Goal: Task Accomplishment & Management: Complete application form

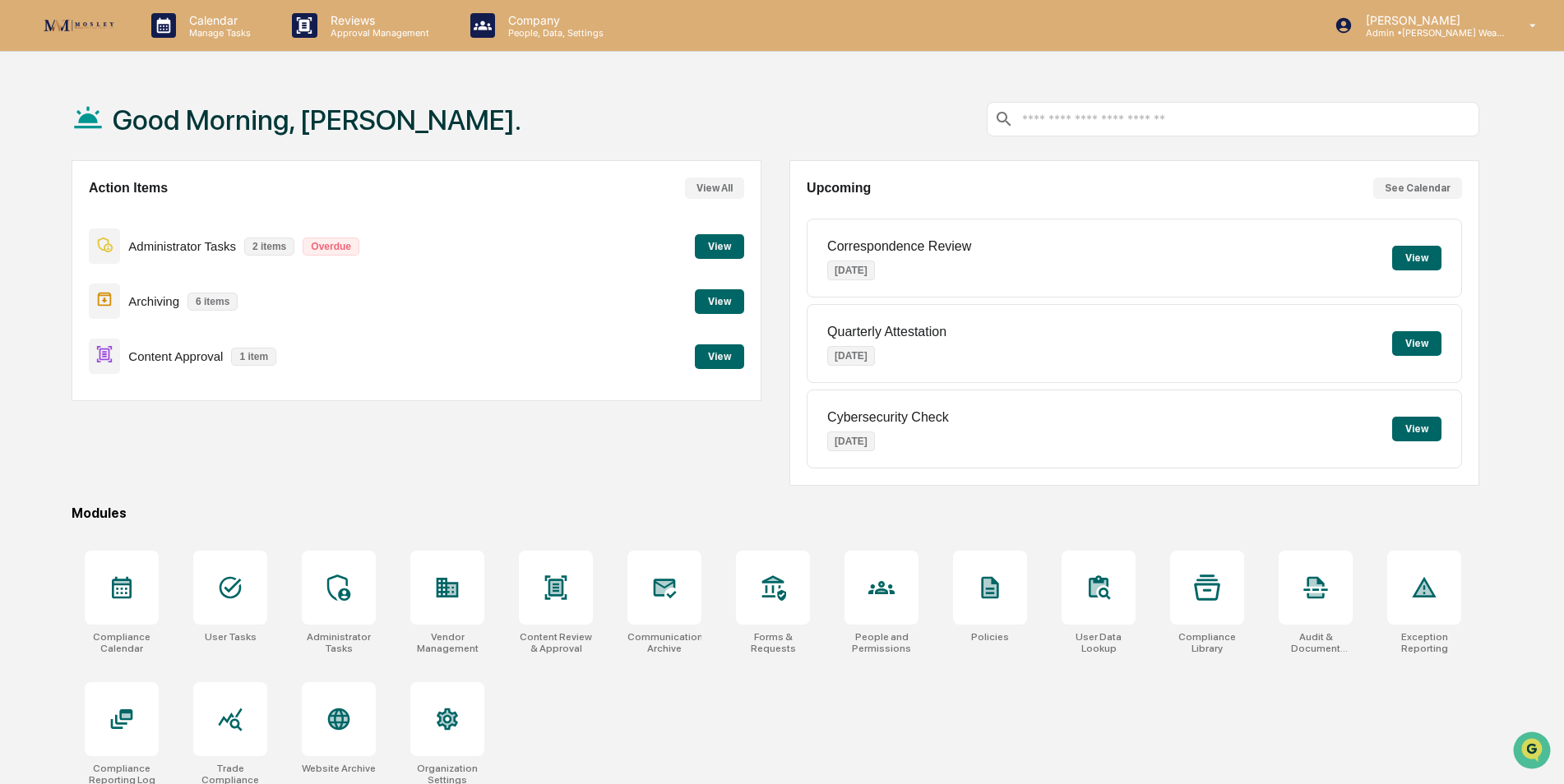
click at [722, 354] on button "View" at bounding box center [719, 356] width 49 height 25
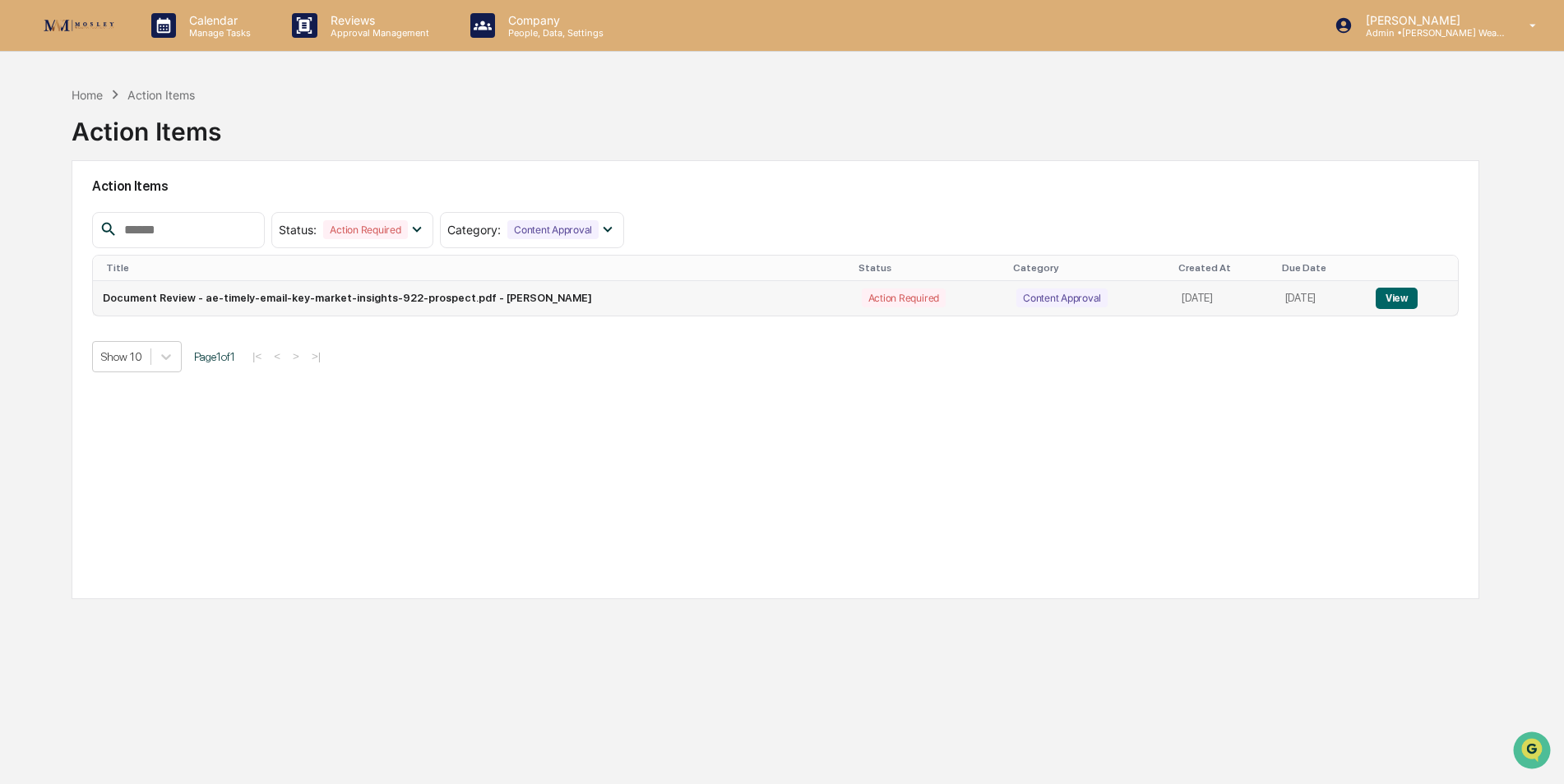
click at [1402, 301] on button "View" at bounding box center [1397, 298] width 42 height 21
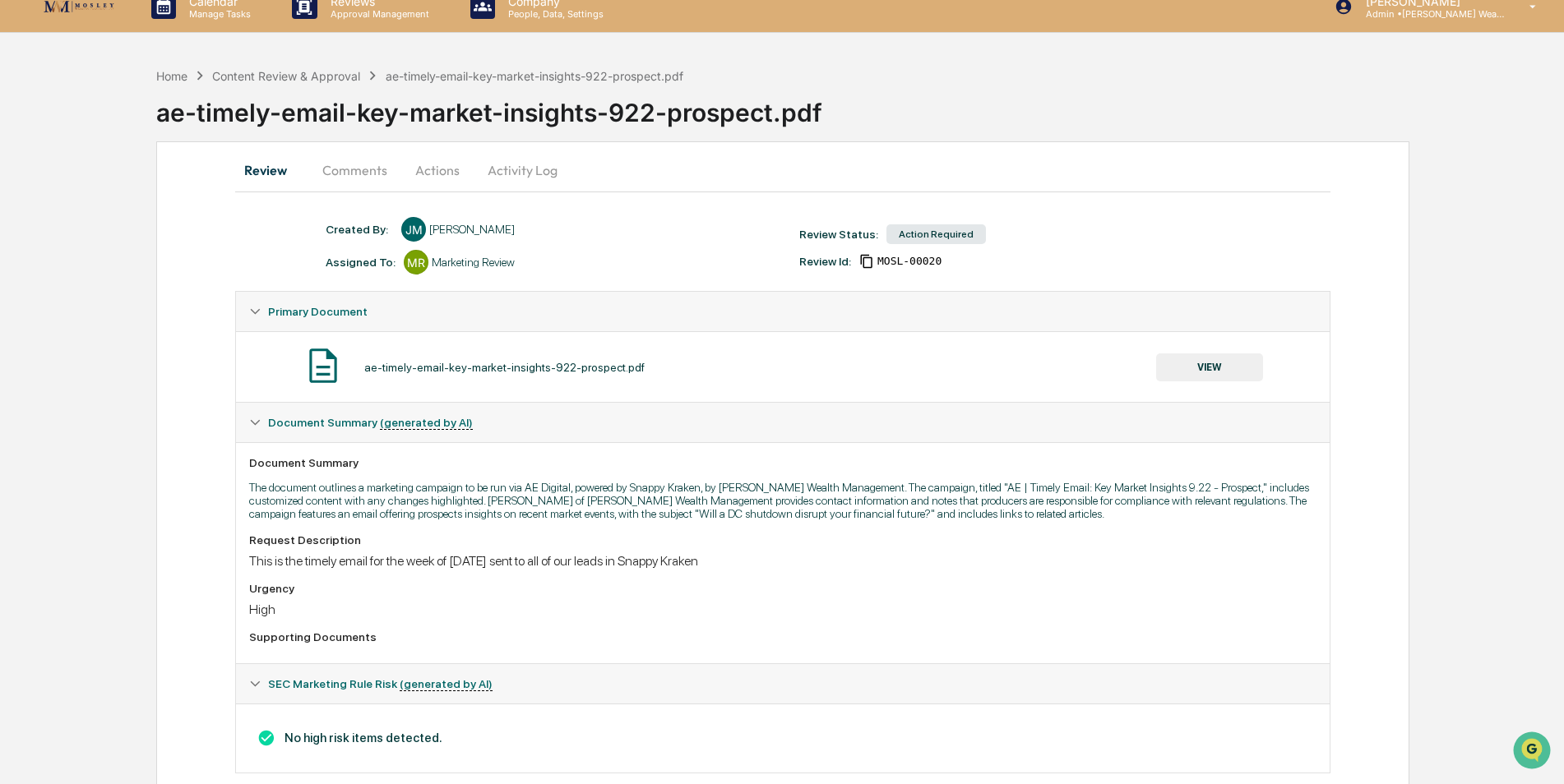
scroll to position [50, 0]
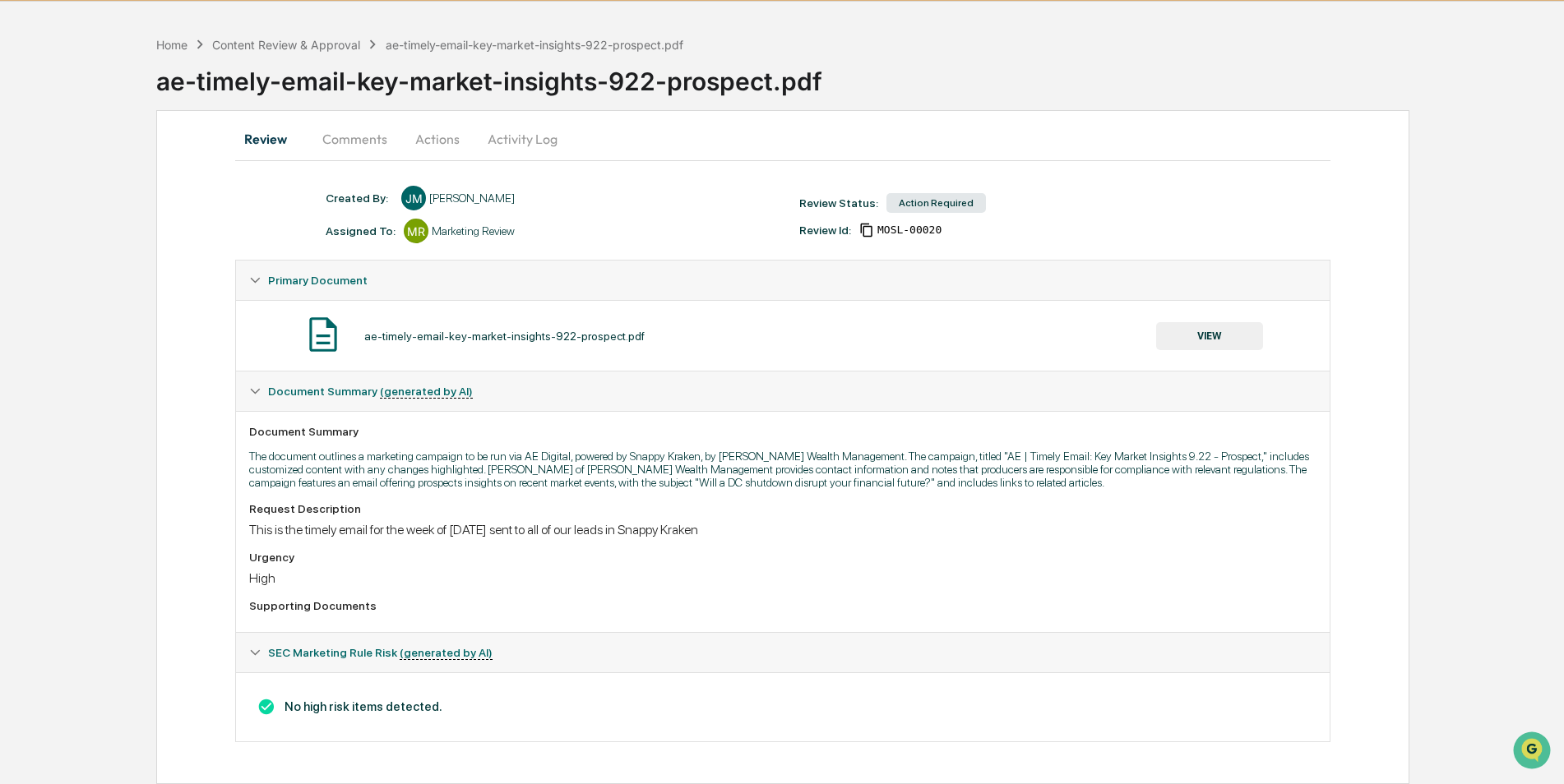
click at [1187, 337] on button "VIEW" at bounding box center [1210, 337] width 107 height 28
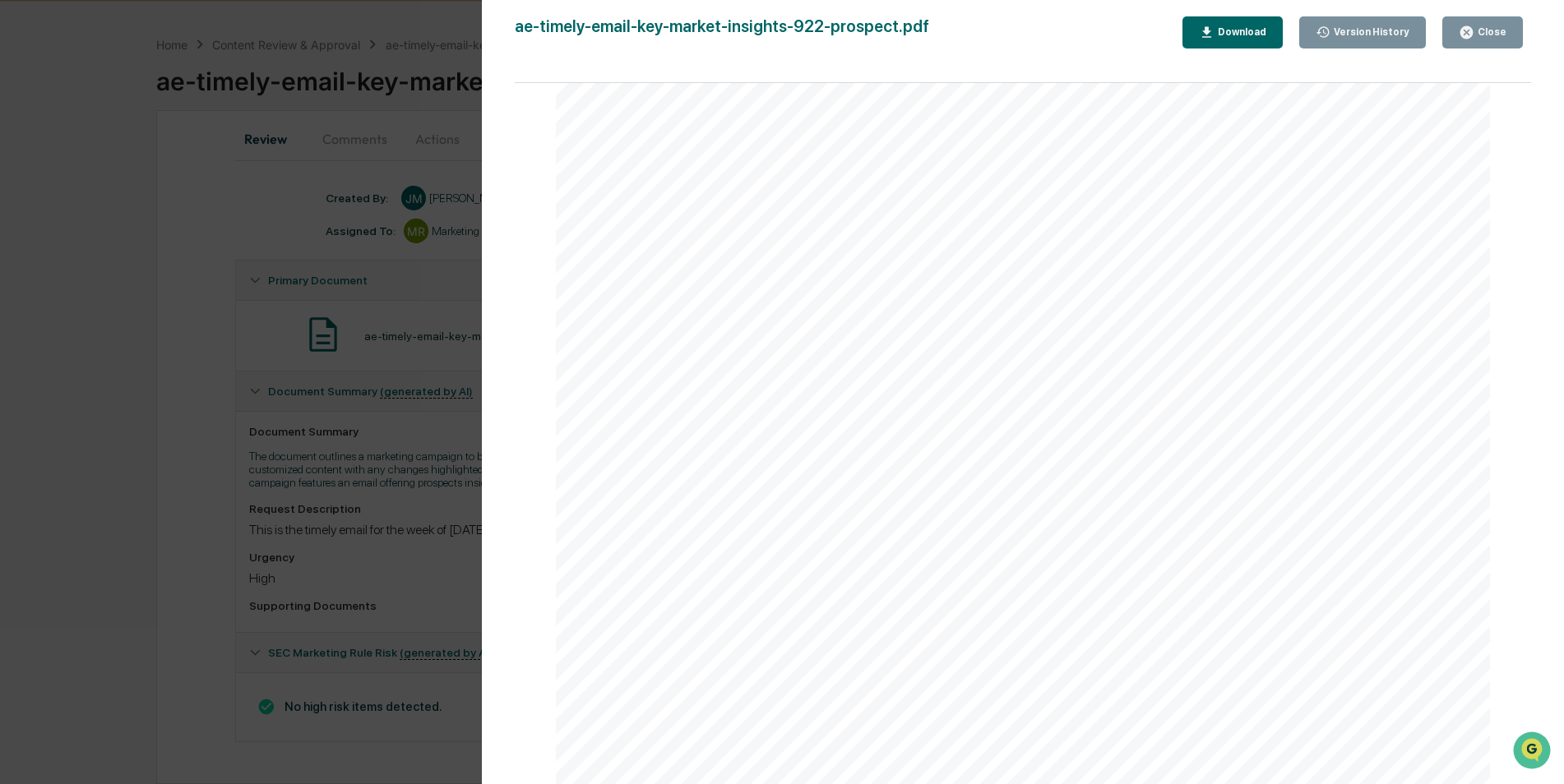
scroll to position [3846, 0]
click at [1466, 37] on icon "button" at bounding box center [1466, 32] width 12 height 12
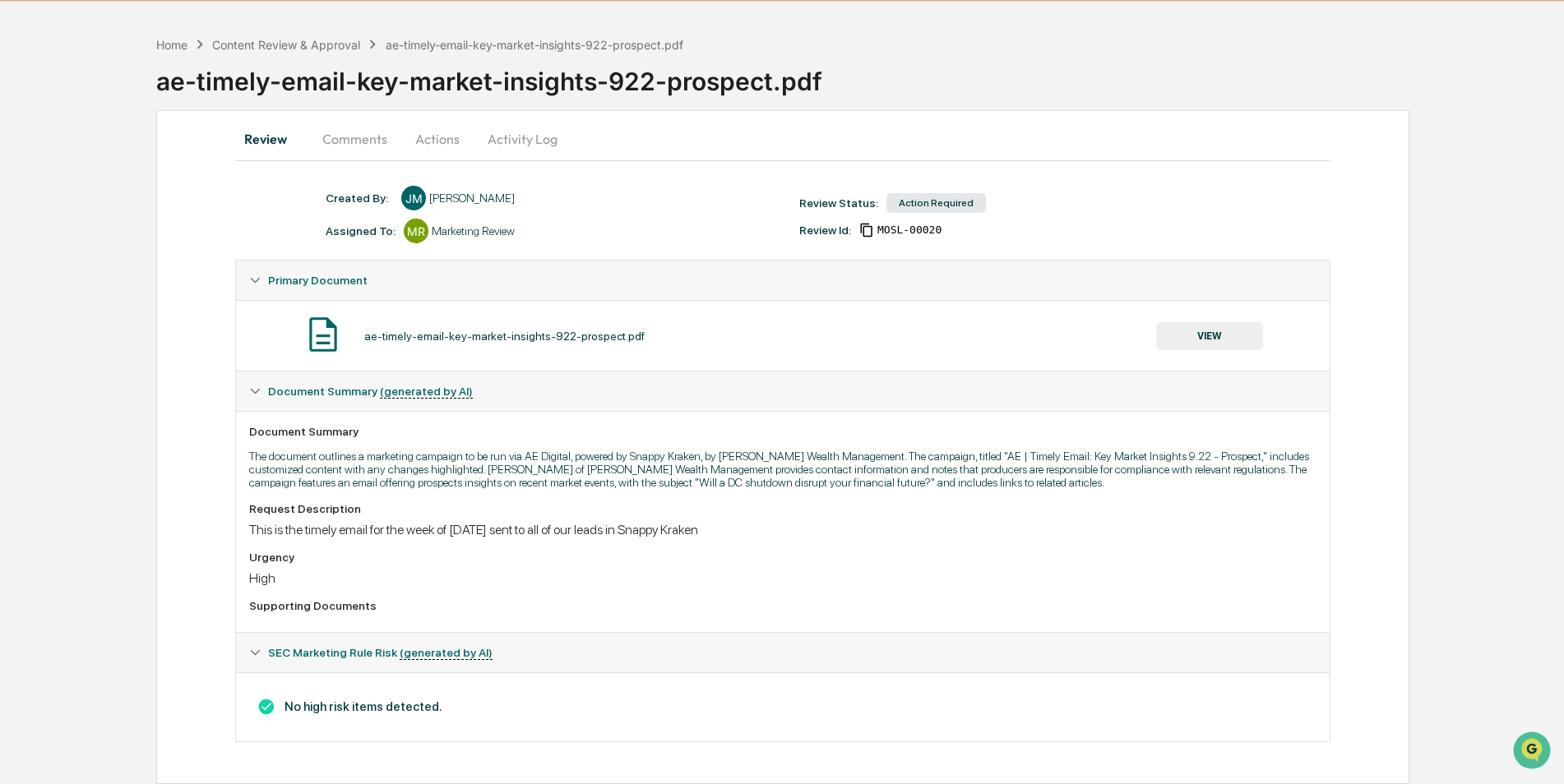
click at [426, 131] on button "Actions" at bounding box center [438, 139] width 74 height 39
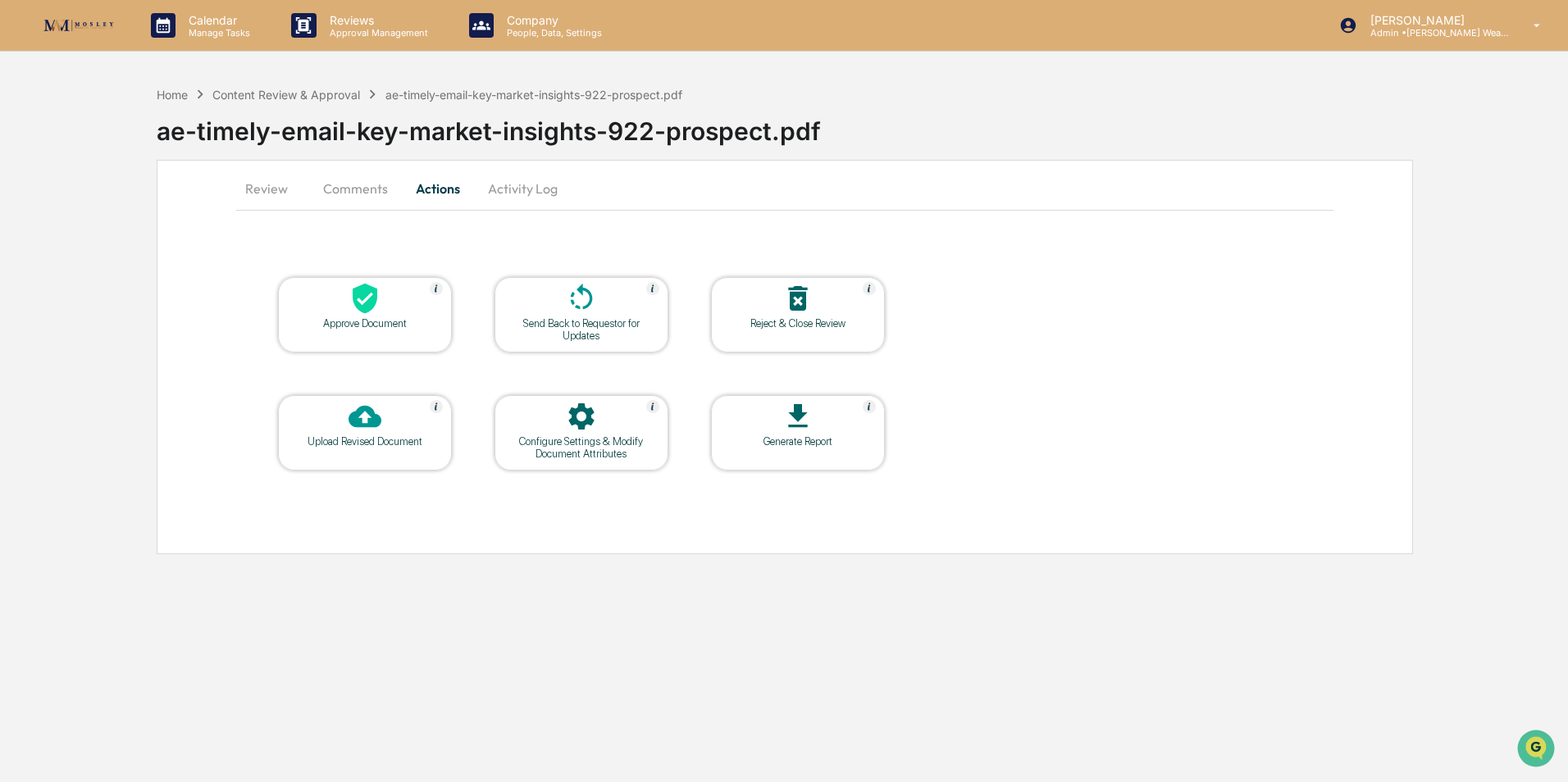
click at [368, 317] on div "Approve Document" at bounding box center [365, 323] width 148 height 12
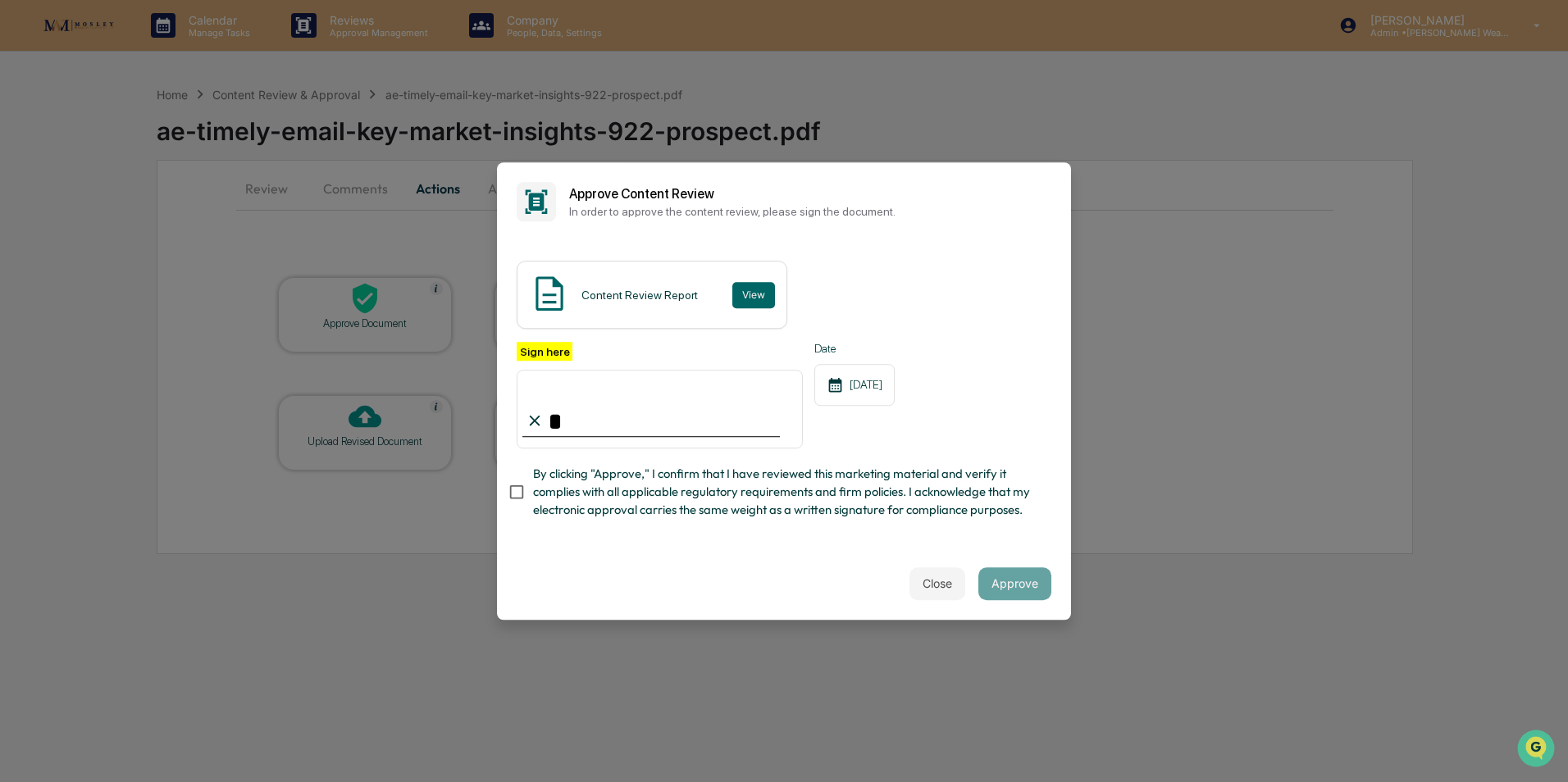
type input "**********"
click at [755, 293] on button "View" at bounding box center [753, 295] width 43 height 26
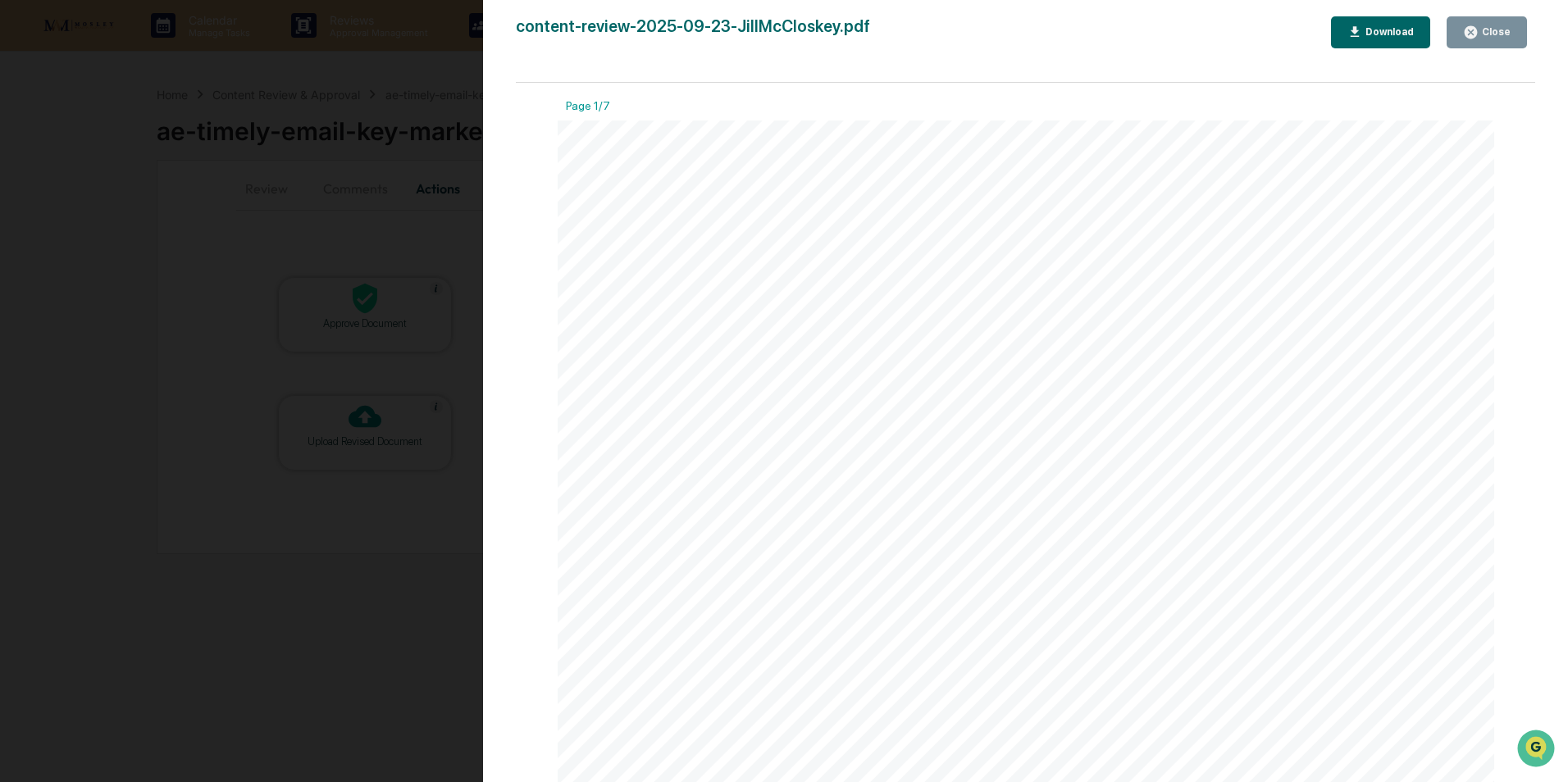
click at [1498, 32] on div "Close" at bounding box center [1495, 32] width 32 height 11
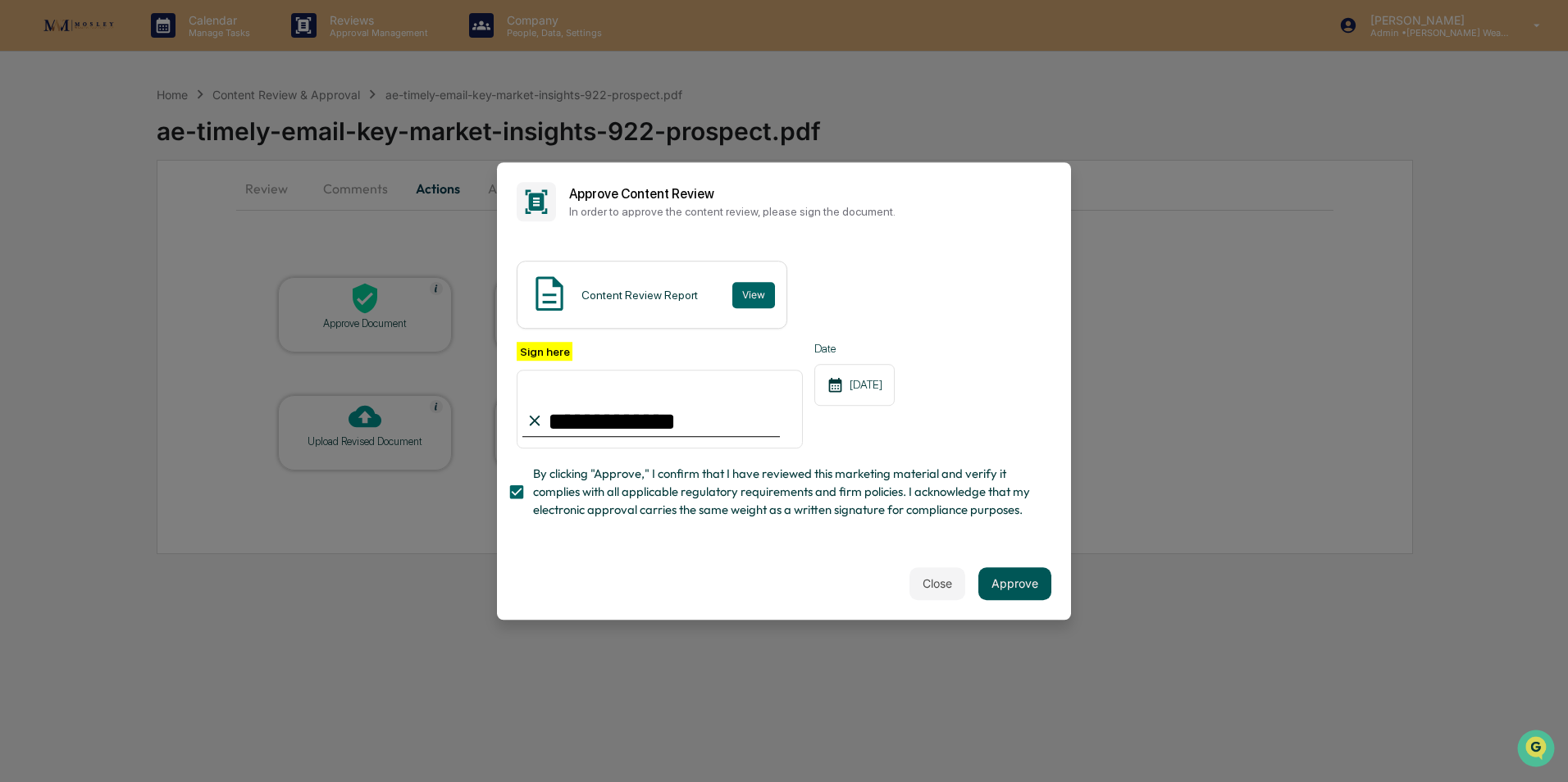
click at [996, 576] on button "Approve" at bounding box center [1015, 583] width 73 height 32
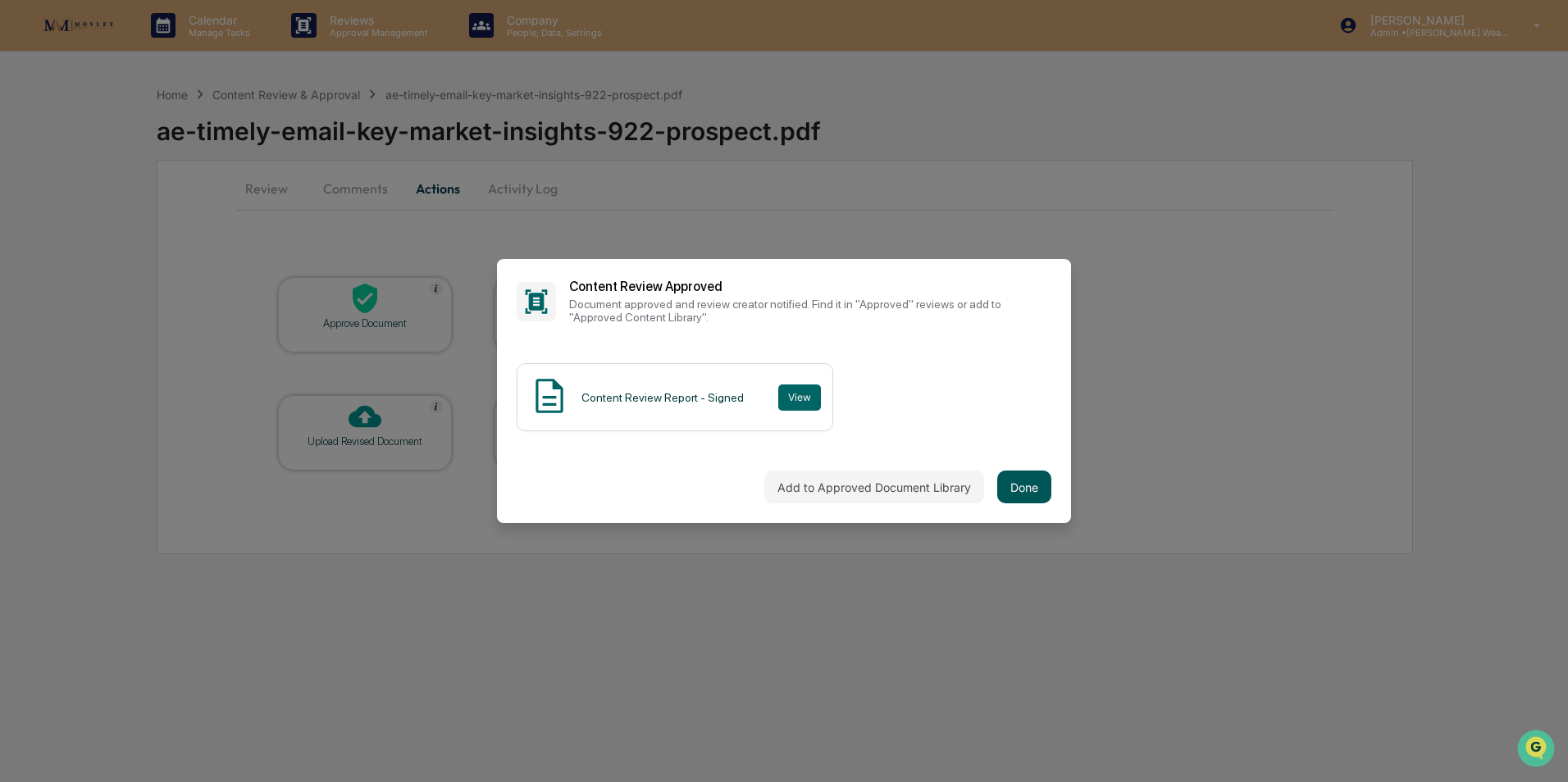
click at [1023, 481] on button "Done" at bounding box center [1024, 486] width 54 height 32
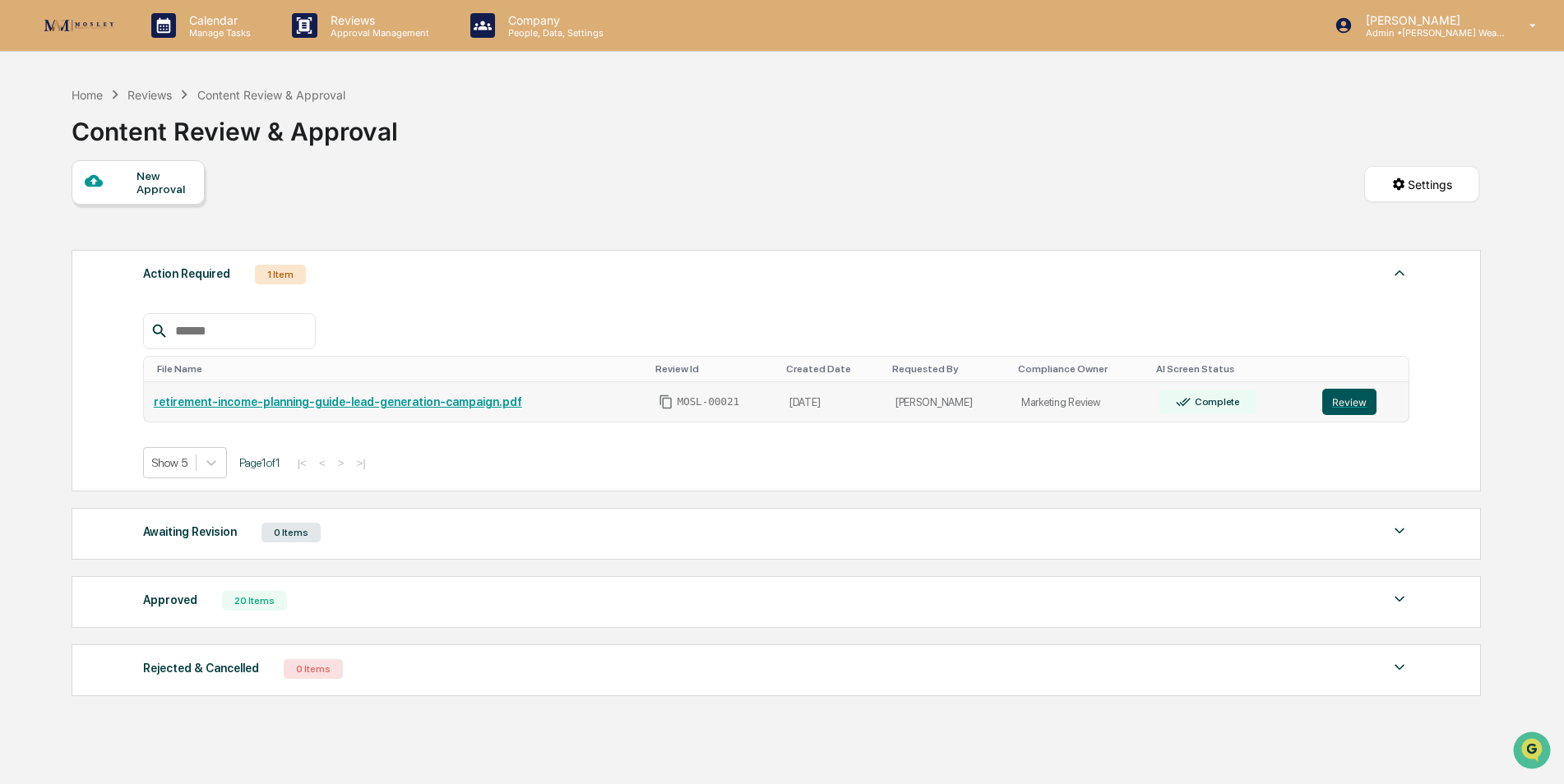
click at [1351, 405] on button "Review" at bounding box center [1350, 402] width 54 height 26
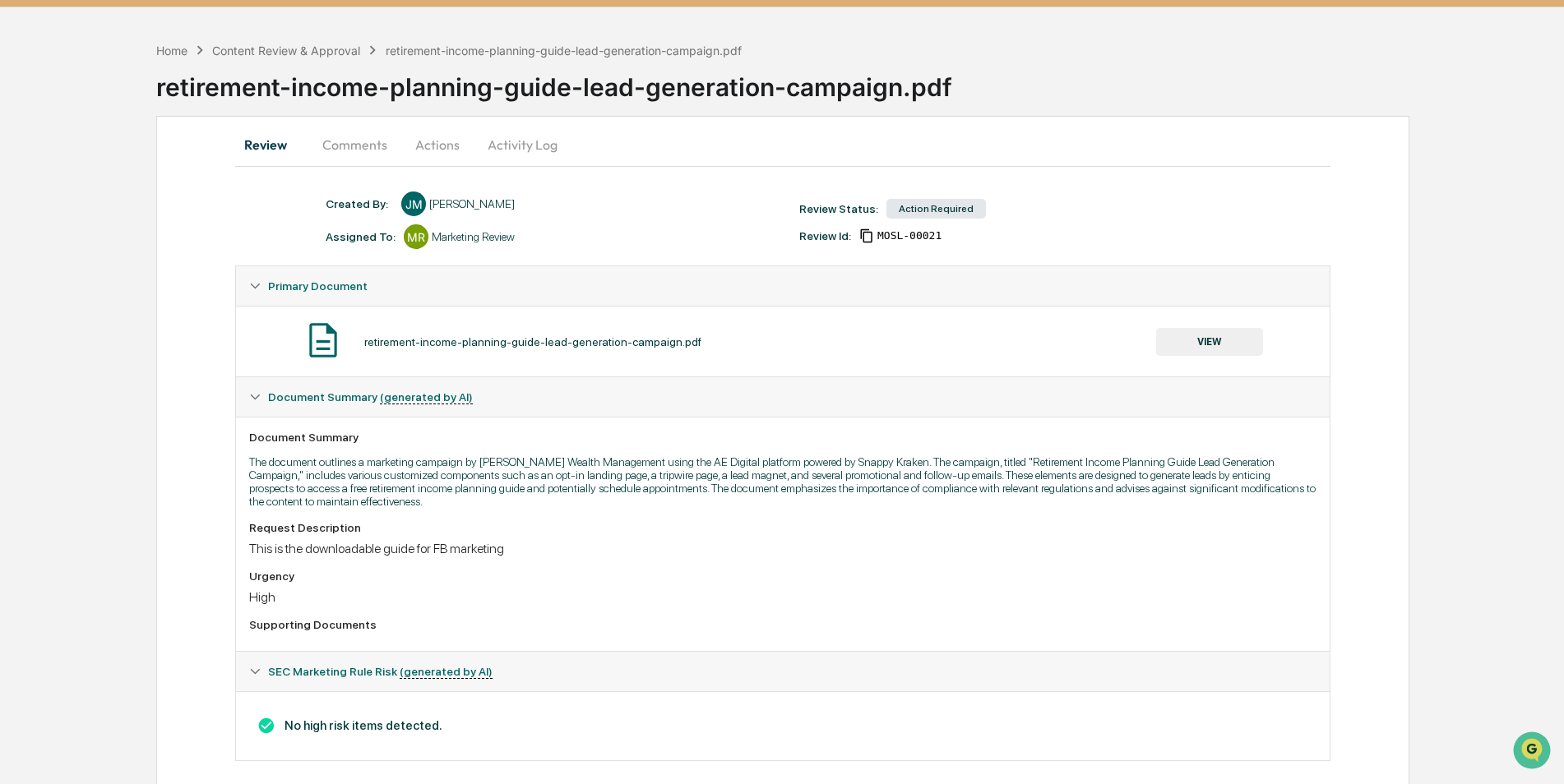
scroll to position [63, 0]
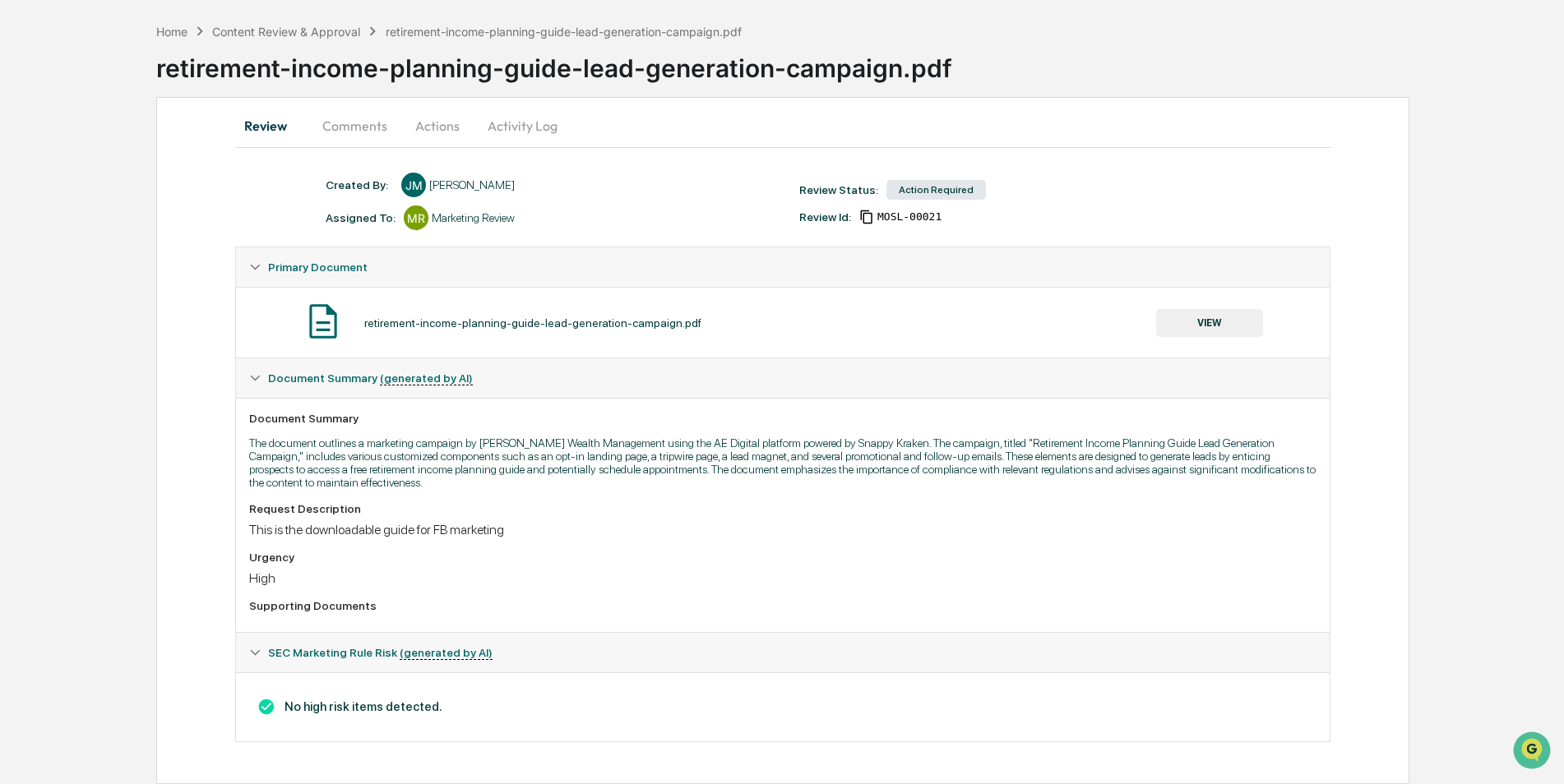
click at [435, 126] on button "Actions" at bounding box center [438, 126] width 74 height 39
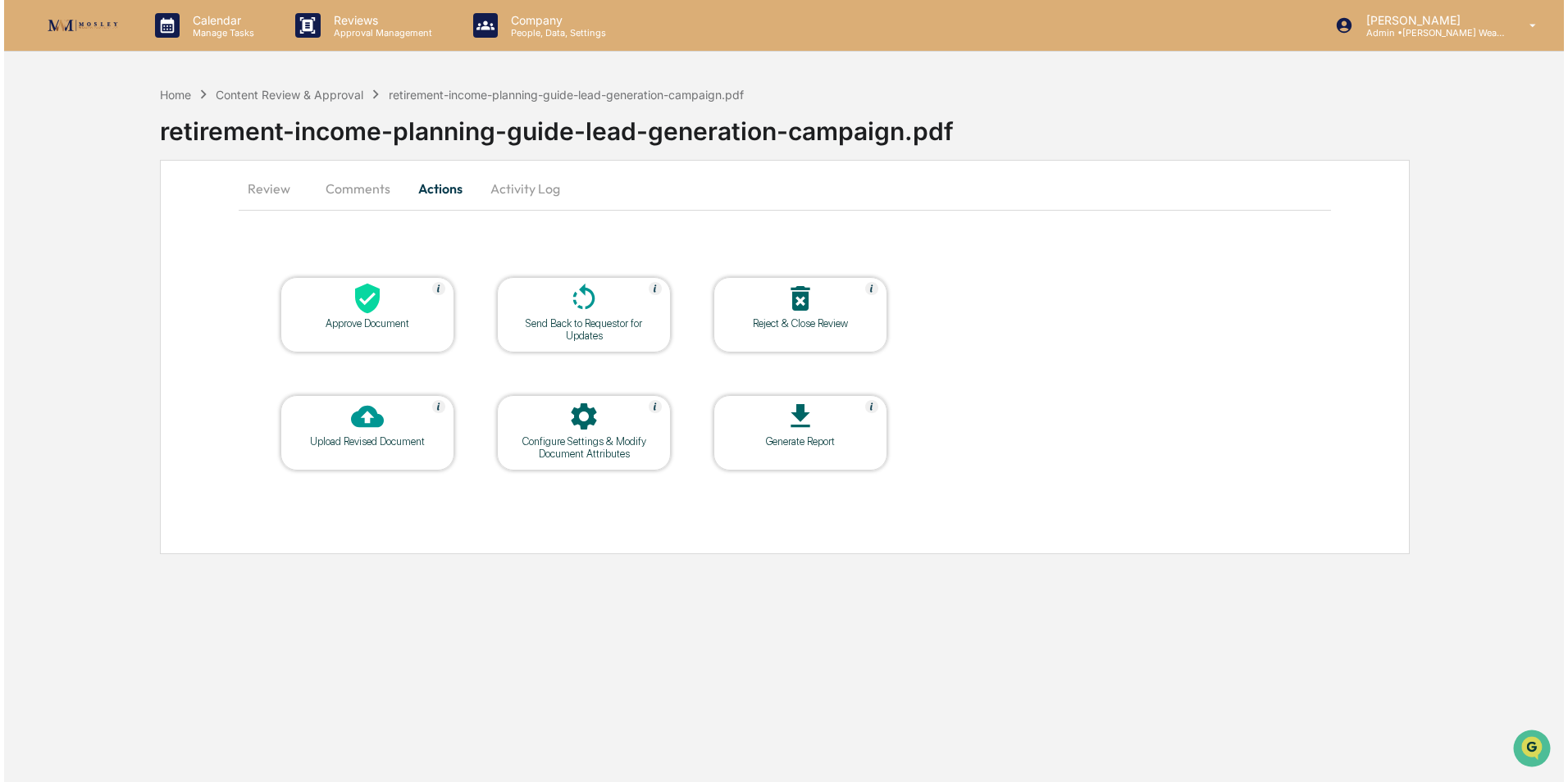
scroll to position [0, 0]
click at [404, 301] on div at bounding box center [365, 300] width 164 height 35
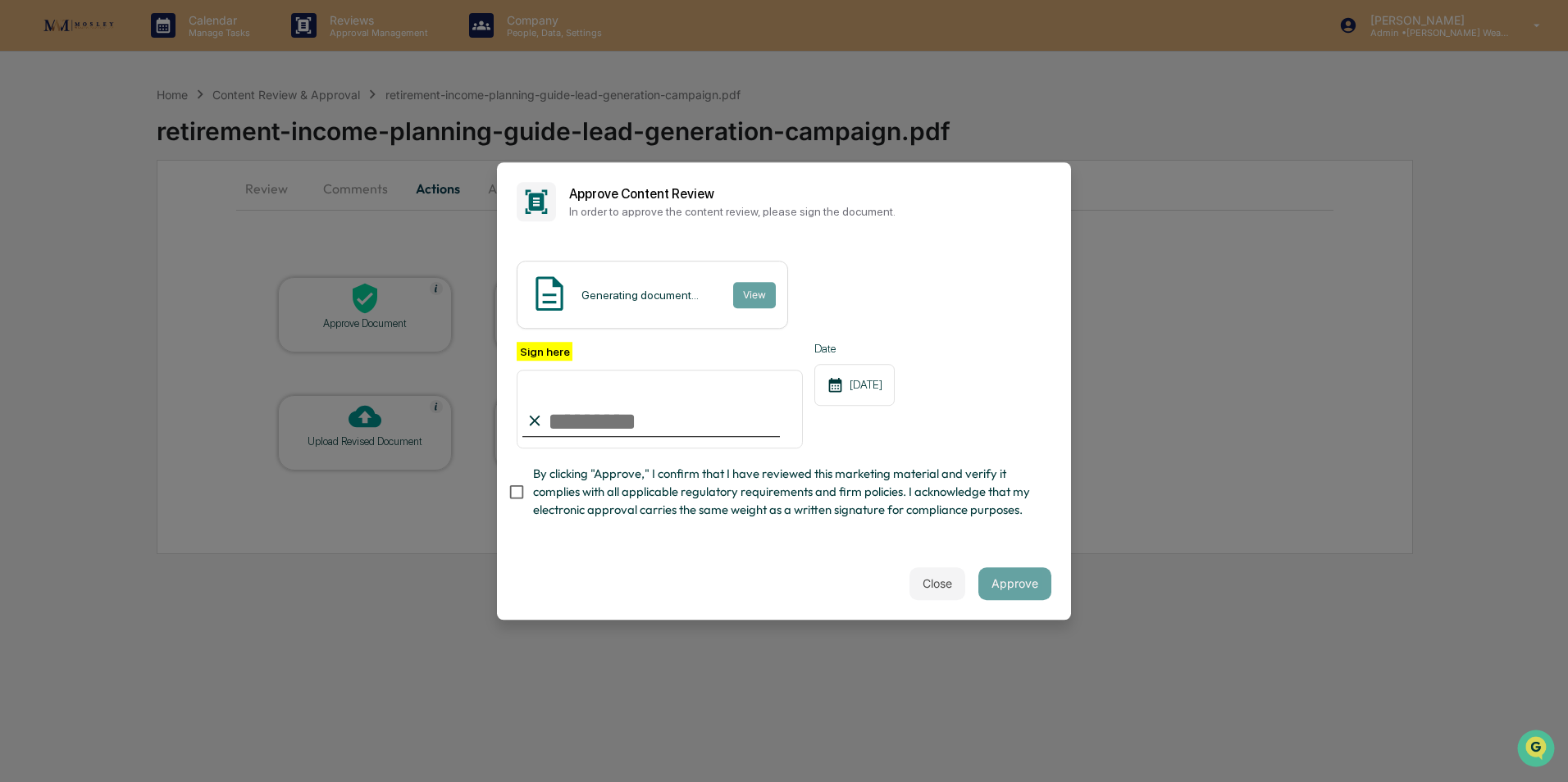
click at [582, 432] on input "Sign here" at bounding box center [660, 409] width 287 height 79
type input "**********"
click at [745, 287] on button "View" at bounding box center [753, 295] width 43 height 26
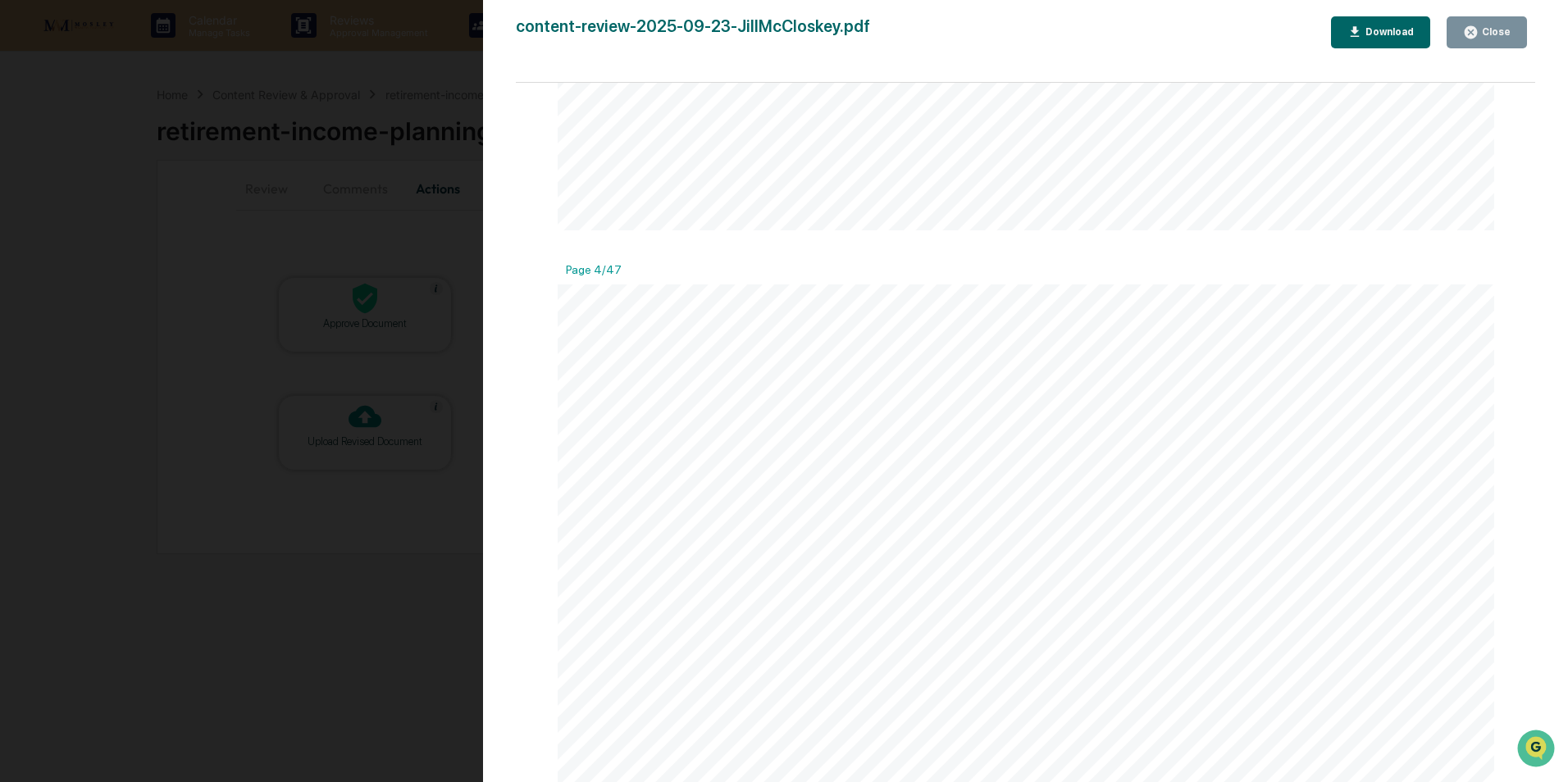
scroll to position [3759, 0]
click at [1462, 27] on button "Close" at bounding box center [1486, 32] width 81 height 32
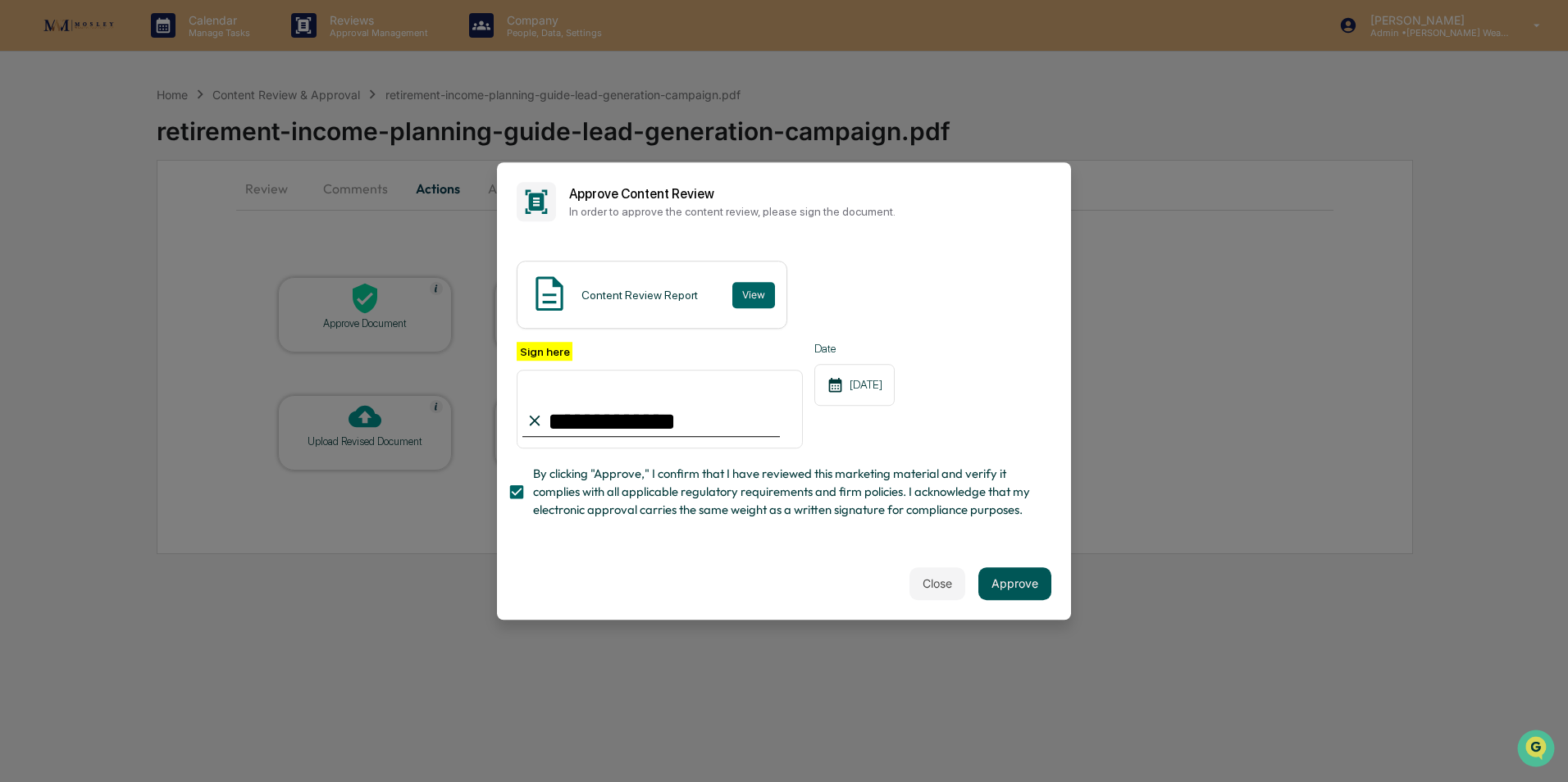
click at [1028, 578] on button "Approve" at bounding box center [1015, 583] width 73 height 32
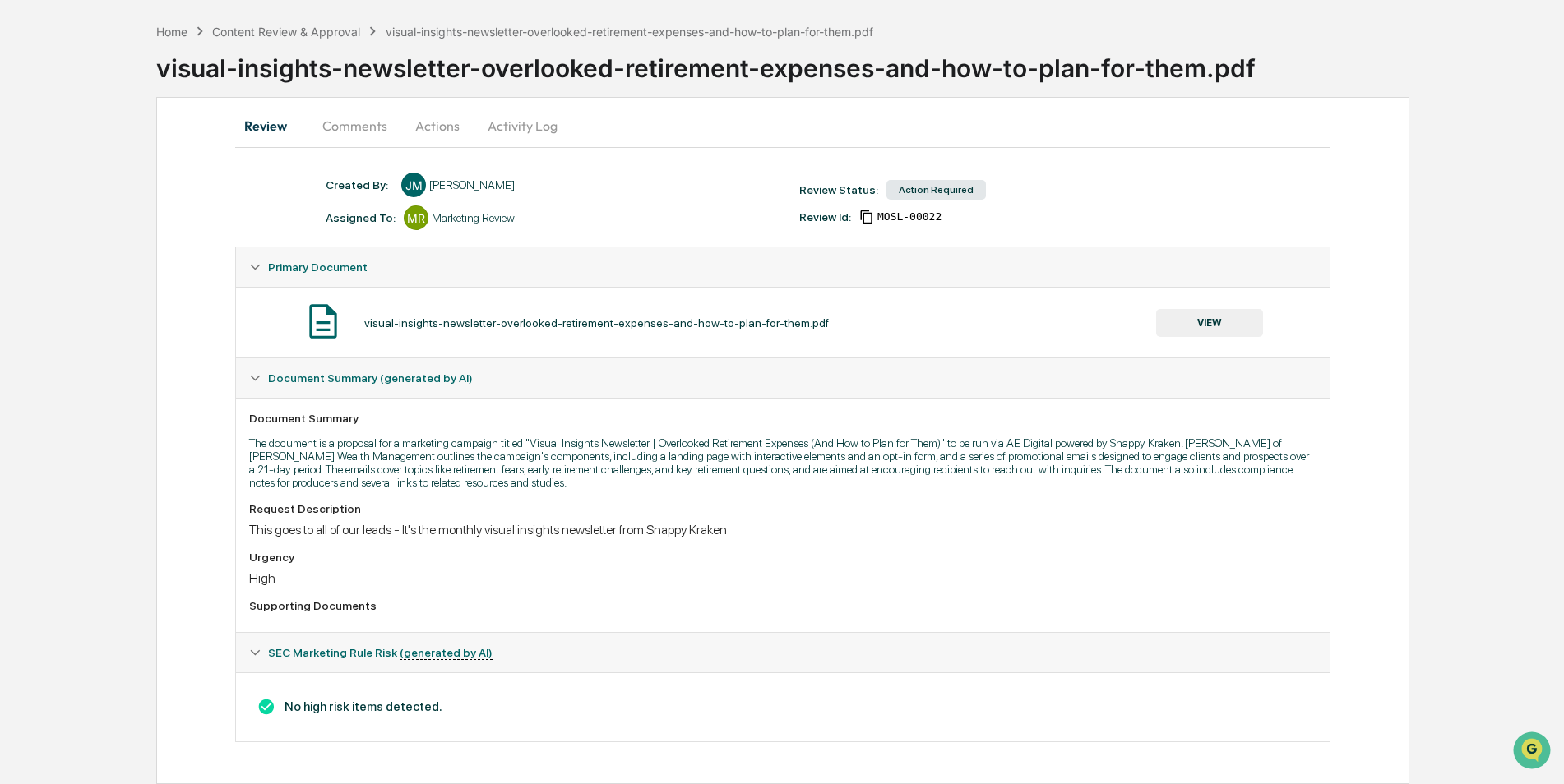
scroll to position [63, 0]
click at [436, 121] on button "Actions" at bounding box center [438, 126] width 74 height 39
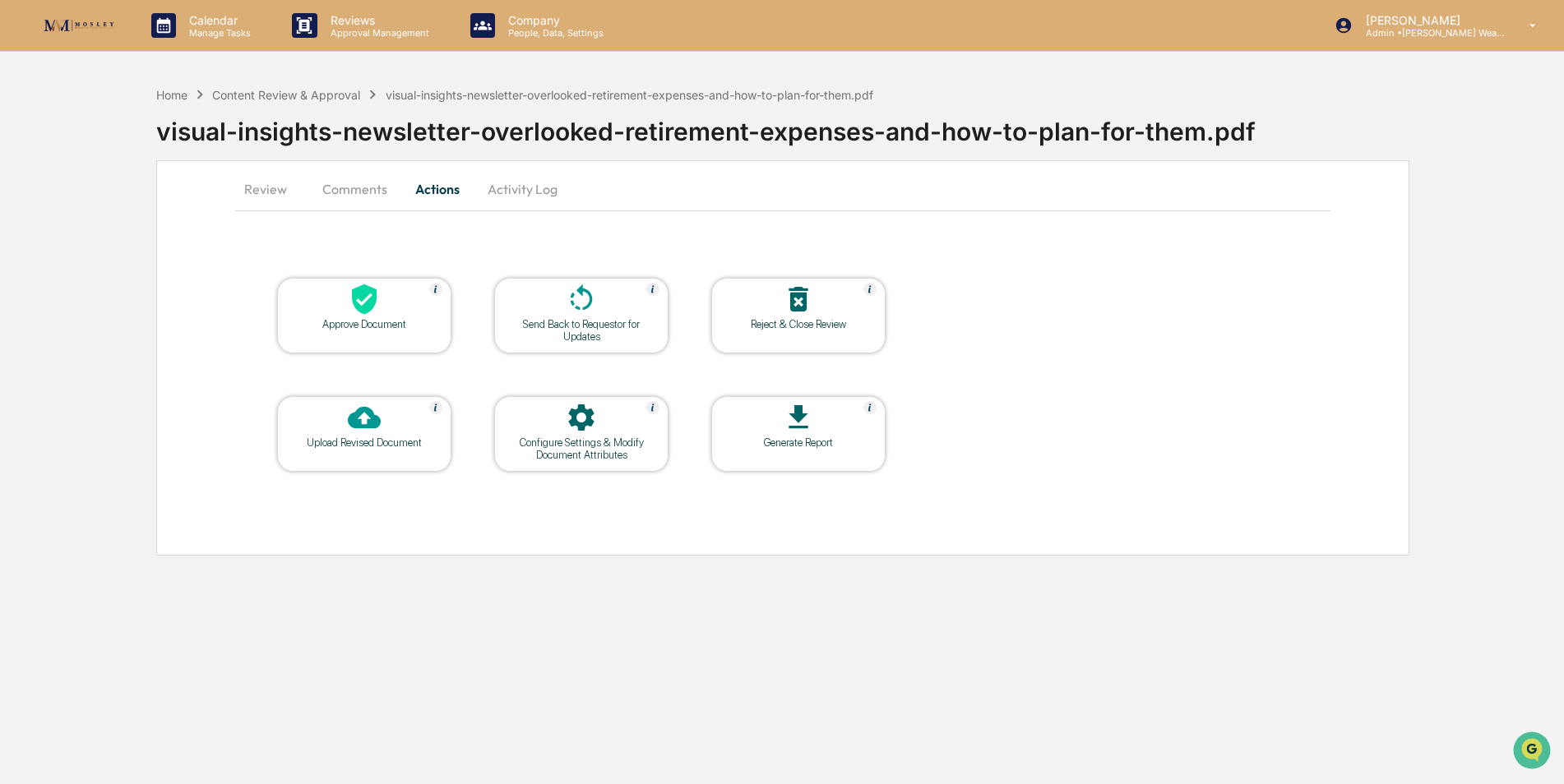
scroll to position [0, 0]
click at [358, 291] on icon at bounding box center [366, 299] width 25 height 31
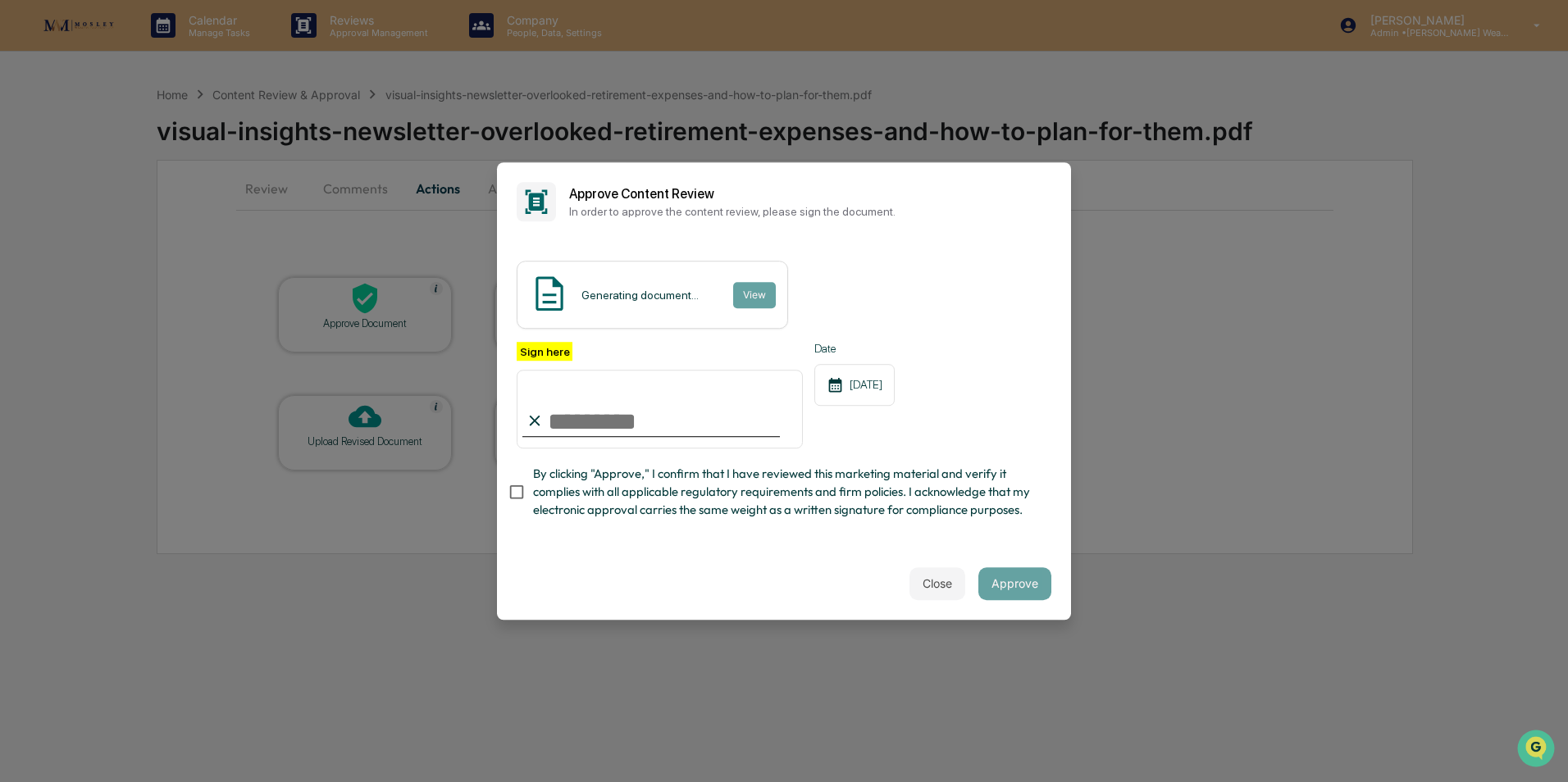
click at [561, 434] on input "Sign here" at bounding box center [660, 409] width 287 height 79
type input "**********"
click at [1009, 583] on button "Approve" at bounding box center [1015, 583] width 73 height 32
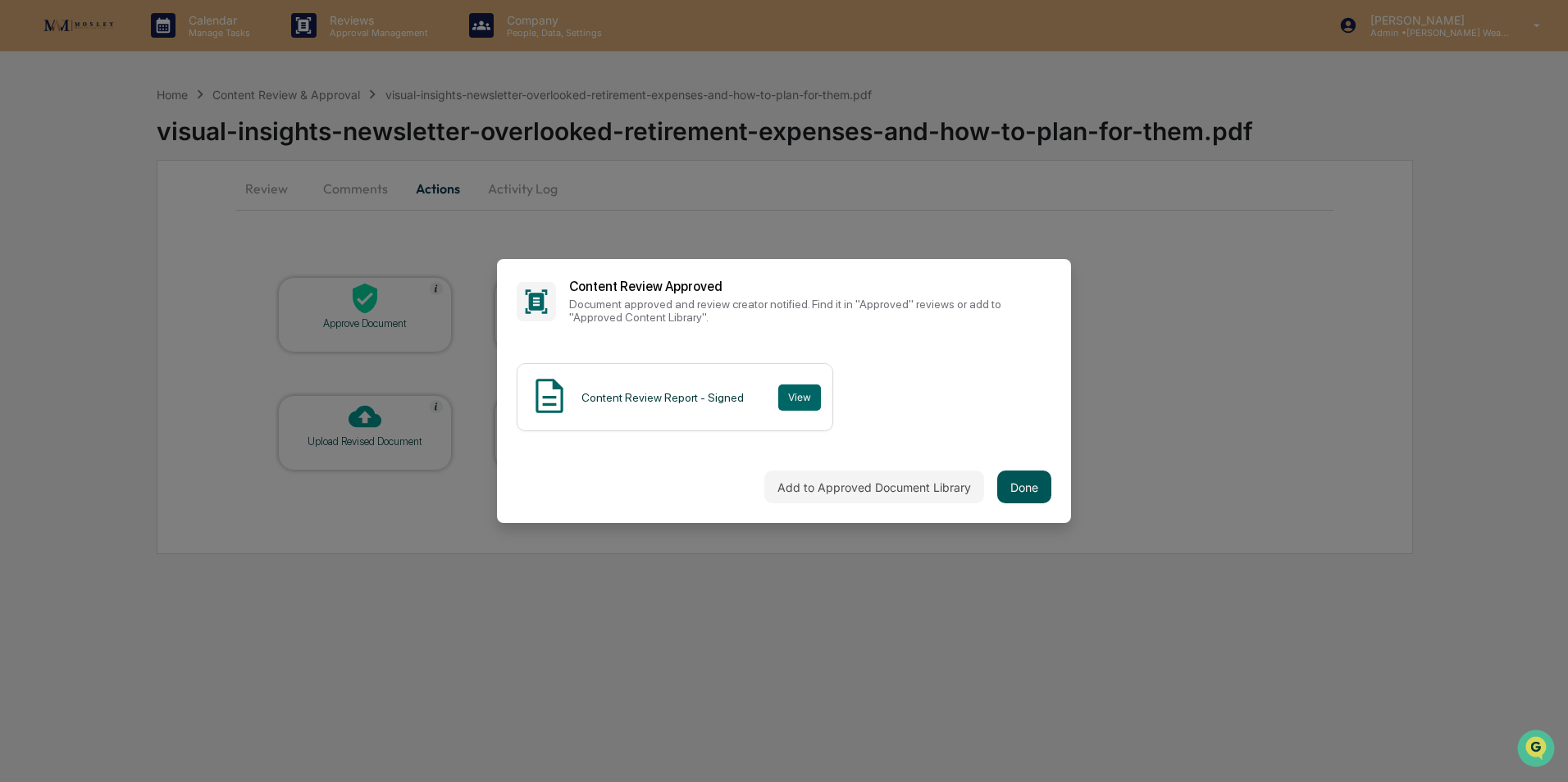
click at [1022, 490] on button "Done" at bounding box center [1024, 486] width 54 height 32
